Goal: Task Accomplishment & Management: Complete application form

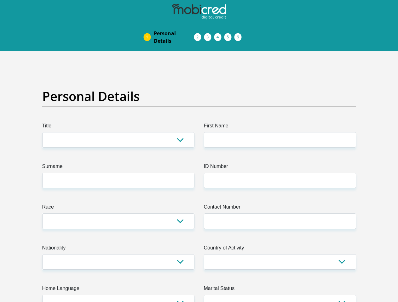
click at [0, 0] on img at bounding box center [0, 0] width 0 height 0
click at [149, 27] on link "Personal Details" at bounding box center [174, 37] width 50 height 20
click at [199, 35] on link "Acceptance of Services" at bounding box center [204, 37] width 10 height 5
click at [0, 0] on span "Documents" at bounding box center [0, 0] width 0 height 0
click at [229, 35] on link "Debicheck Mandate" at bounding box center [224, 37] width 10 height 5
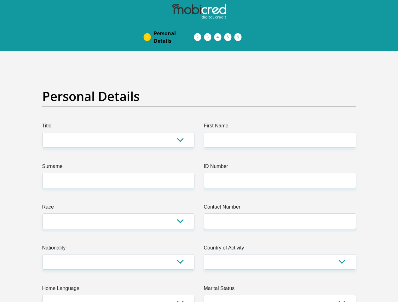
click at [239, 35] on link "Curata Authentication" at bounding box center [234, 37] width 10 height 5
click at [250, 35] on link "Pre Agreement Signoff" at bounding box center [244, 37] width 10 height 5
